Goal: Transaction & Acquisition: Purchase product/service

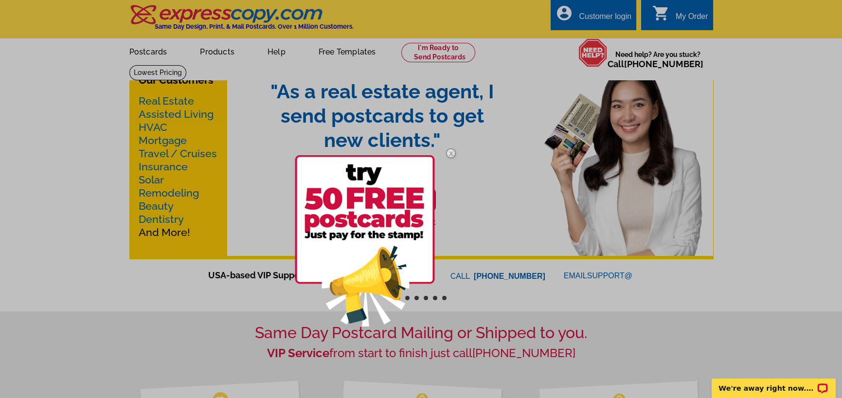
click at [478, 195] on div at bounding box center [421, 199] width 842 height 398
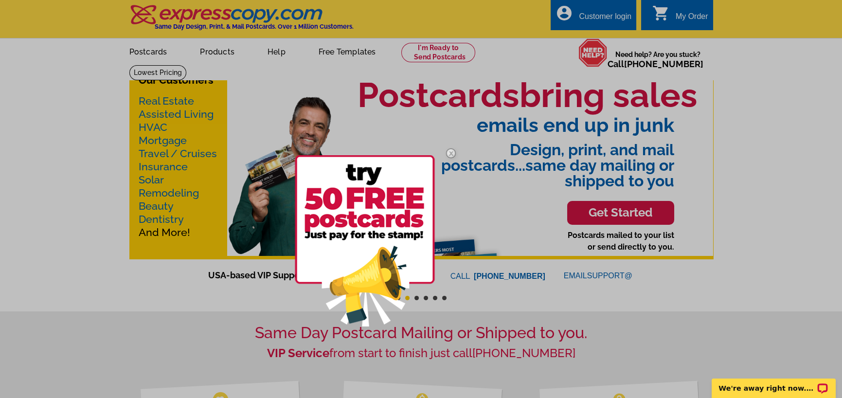
click at [723, 296] on div at bounding box center [421, 199] width 842 height 398
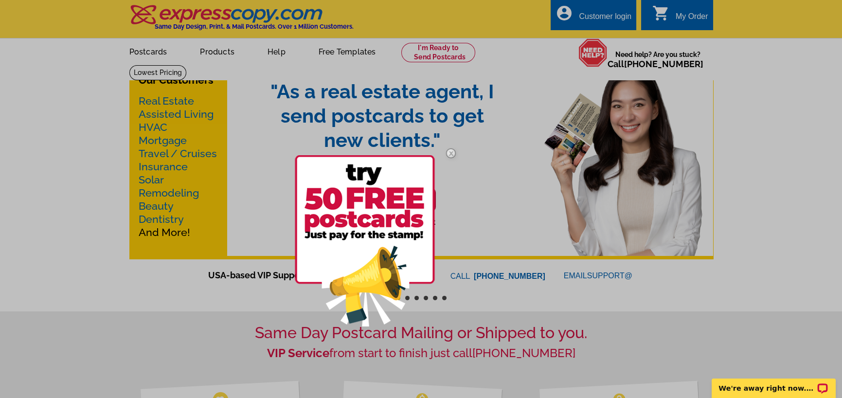
drag, startPoint x: 499, startPoint y: 205, endPoint x: 484, endPoint y: 208, distance: 15.3
click at [484, 208] on div at bounding box center [421, 199] width 842 height 398
click at [540, 51] on div at bounding box center [421, 199] width 842 height 398
click at [531, 51] on div at bounding box center [421, 199] width 842 height 398
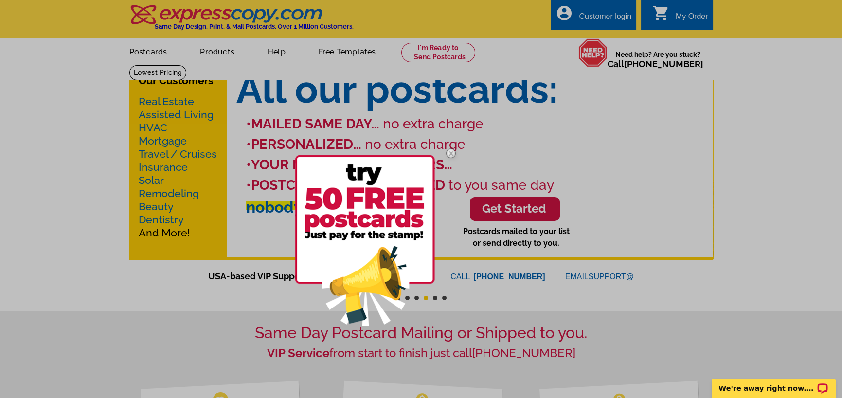
drag, startPoint x: 525, startPoint y: 55, endPoint x: 520, endPoint y: 73, distance: 18.2
drag, startPoint x: 520, startPoint y: 73, endPoint x: 739, endPoint y: 138, distance: 227.9
click at [739, 138] on div at bounding box center [421, 199] width 842 height 398
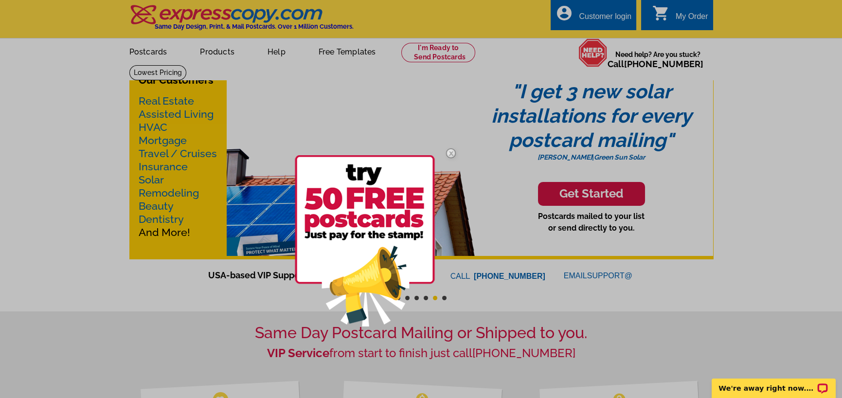
click at [542, 53] on div at bounding box center [421, 199] width 842 height 398
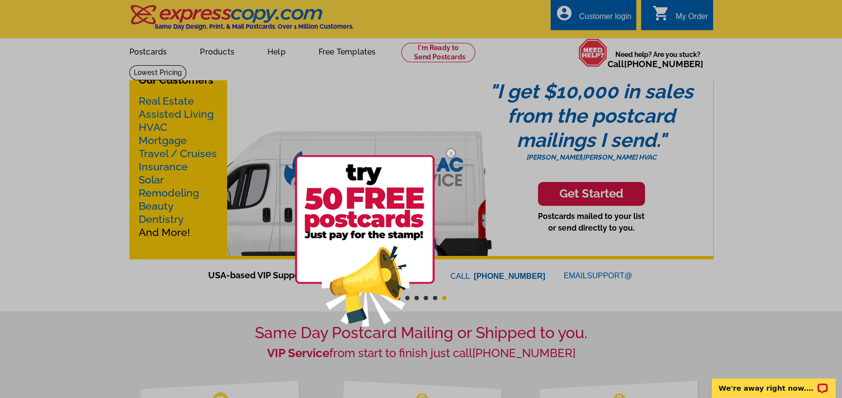
click at [522, 53] on div at bounding box center [421, 199] width 842 height 398
click at [524, 50] on div at bounding box center [421, 199] width 842 height 398
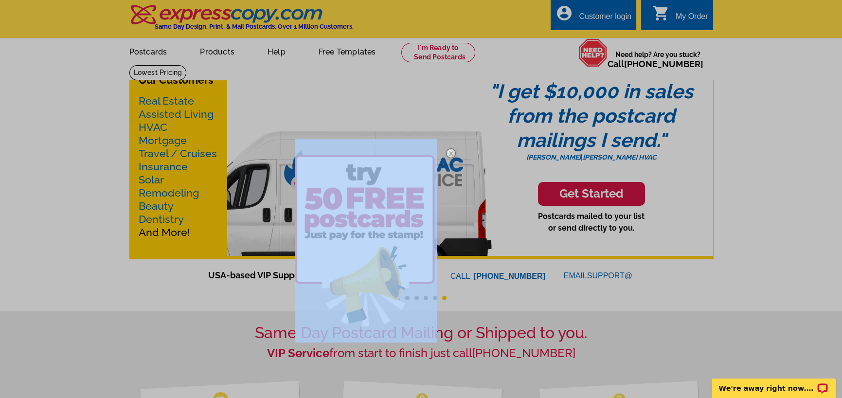
click at [524, 50] on div at bounding box center [421, 199] width 842 height 398
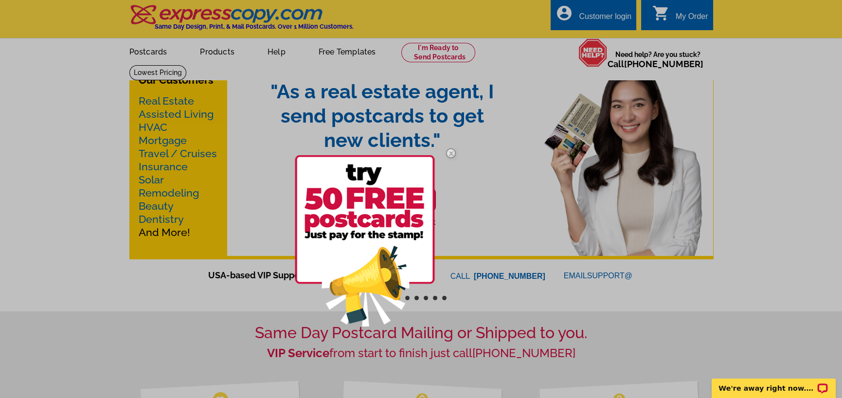
click at [513, 136] on div at bounding box center [421, 199] width 842 height 398
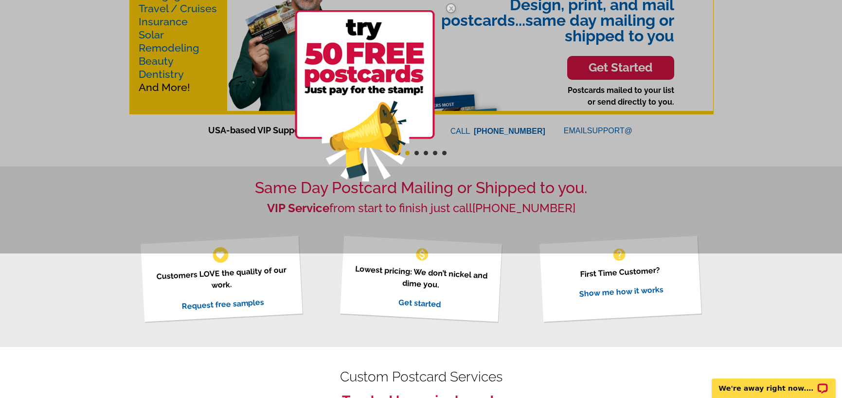
scroll to position [145, 0]
click at [420, 303] on link "Get started" at bounding box center [419, 303] width 43 height 12
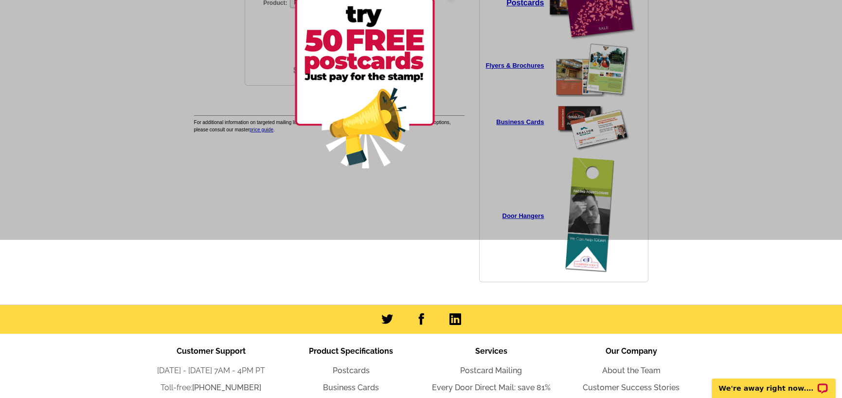
scroll to position [158, 0]
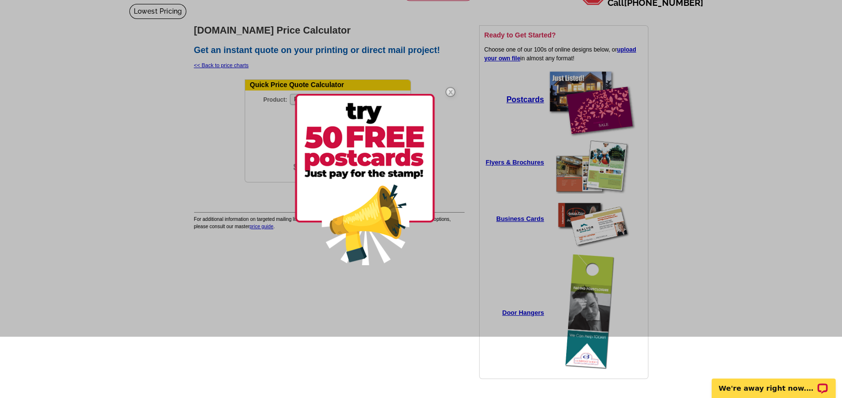
click at [537, 216] on div at bounding box center [421, 138] width 842 height 398
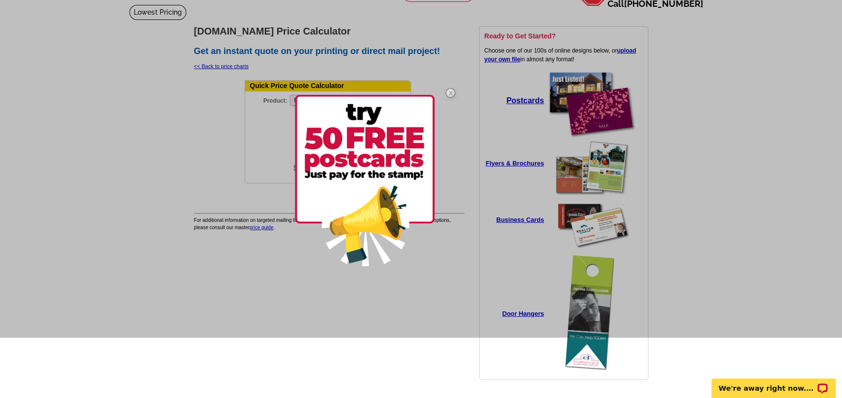
click at [599, 225] on div at bounding box center [421, 139] width 842 height 398
click at [554, 218] on div at bounding box center [421, 139] width 842 height 398
click at [450, 88] on img at bounding box center [450, 93] width 28 height 28
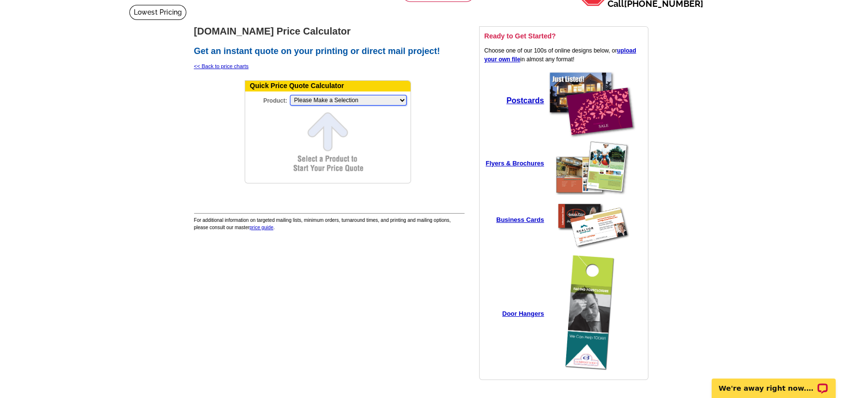
click at [403, 101] on select "Please Make a Selection Jumbo Postcard (5.5" x 8.5") Regular Postcard (4.25" x …" at bounding box center [348, 100] width 117 height 11
select select "1"
click at [290, 96] on select "Please Make a Selection Jumbo Postcard (5.5" x 8.5") Regular Postcard (4.25" x …" at bounding box center [348, 100] width 117 height 11
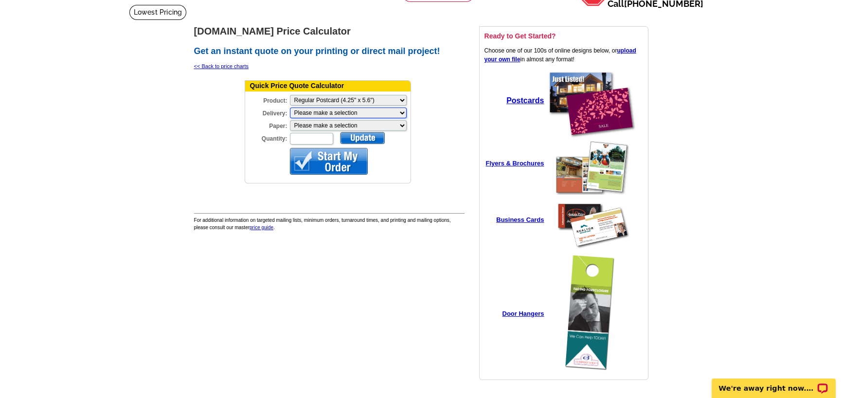
click at [402, 112] on select "Please make a selection Print + Address+USPS First Class Print-Only+Shipped To …" at bounding box center [348, 112] width 117 height 11
